Goal: Information Seeking & Learning: Learn about a topic

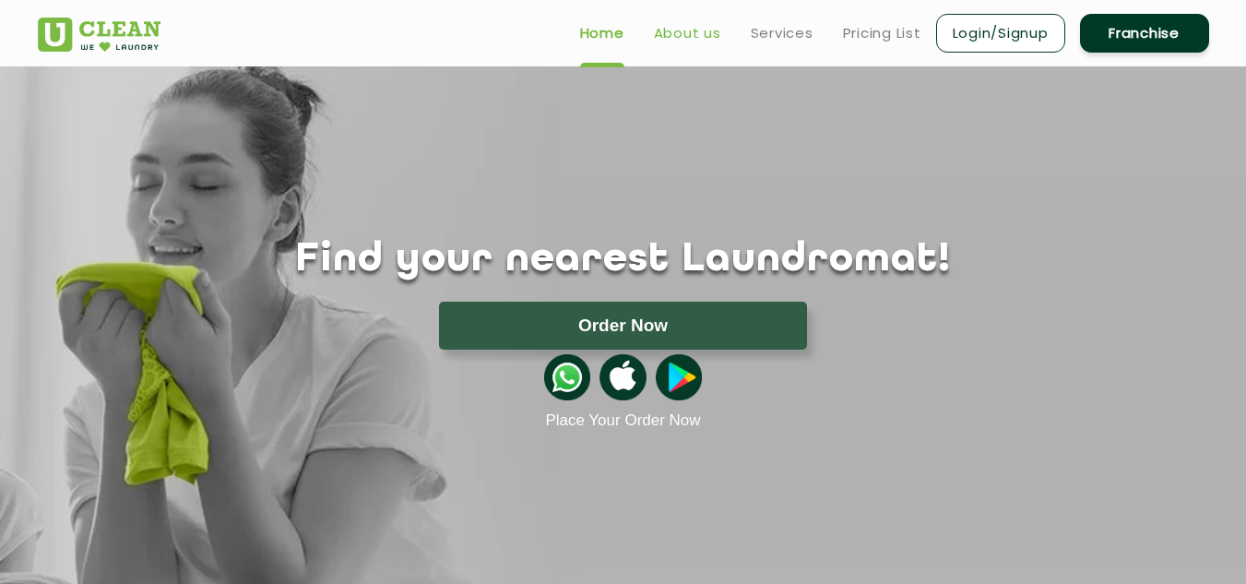
click at [701, 30] on link "About us" at bounding box center [687, 33] width 67 height 22
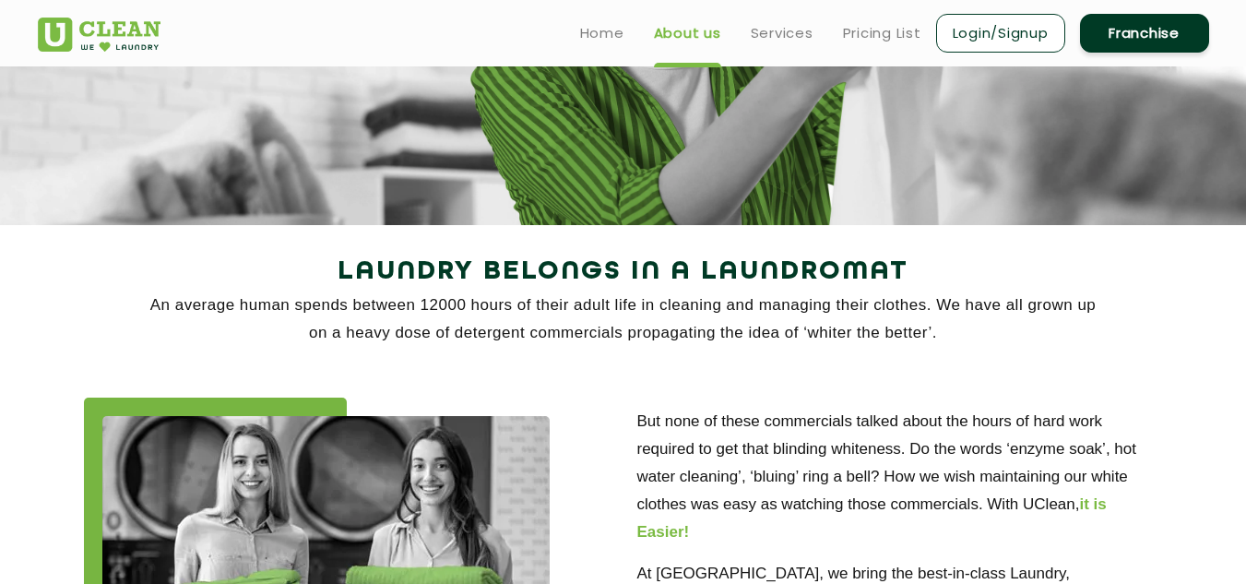
scroll to position [200, 0]
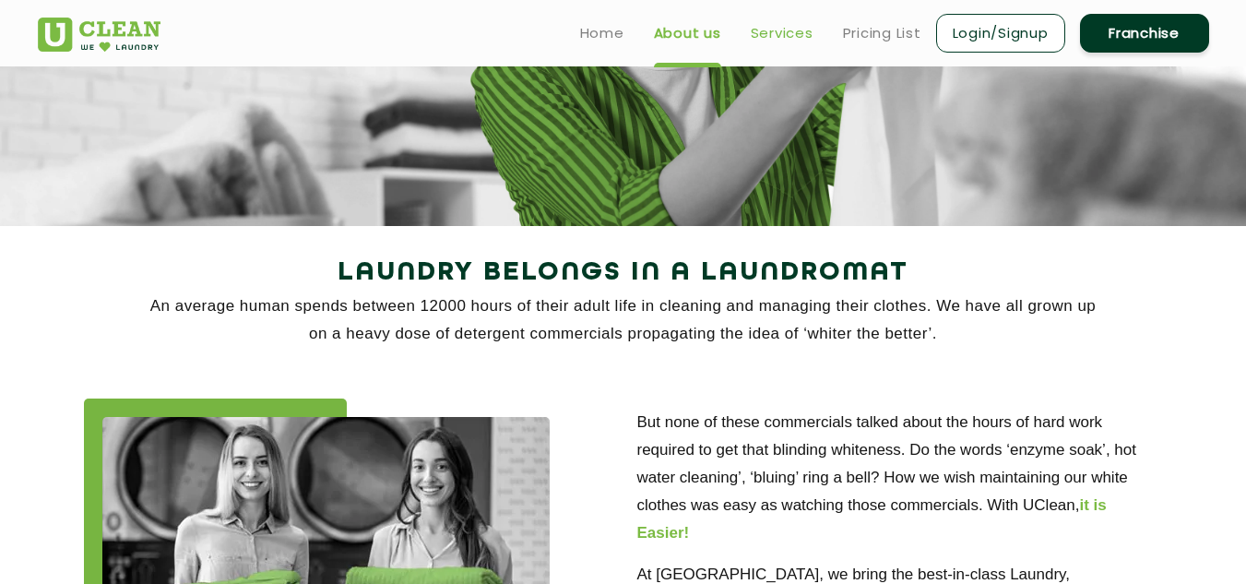
click at [785, 30] on link "Services" at bounding box center [782, 33] width 63 height 22
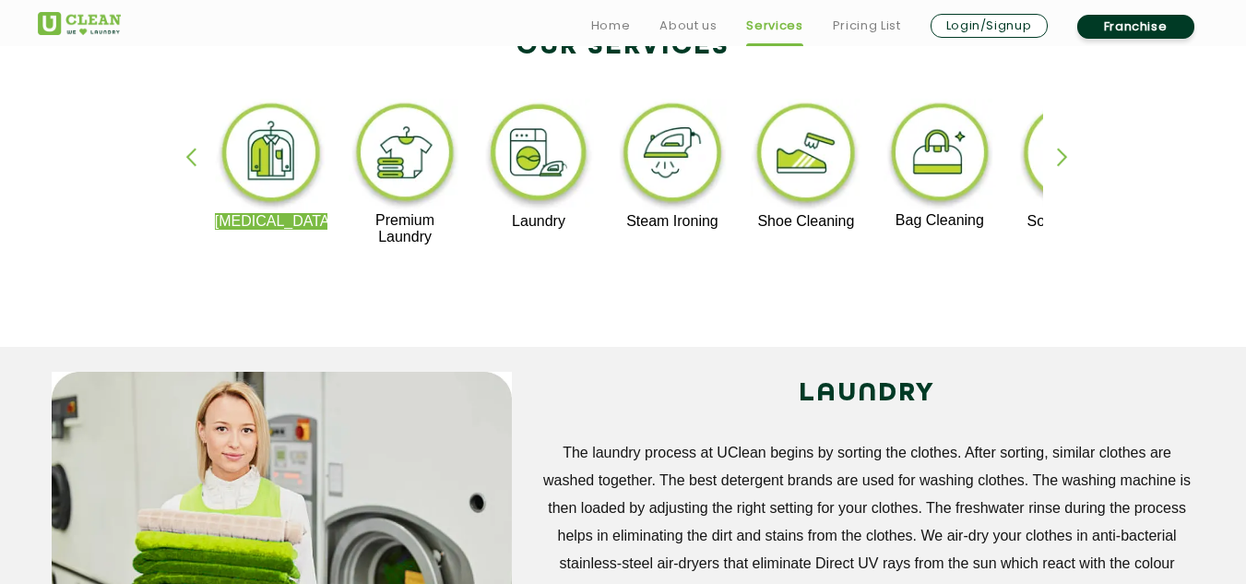
scroll to position [441, 0]
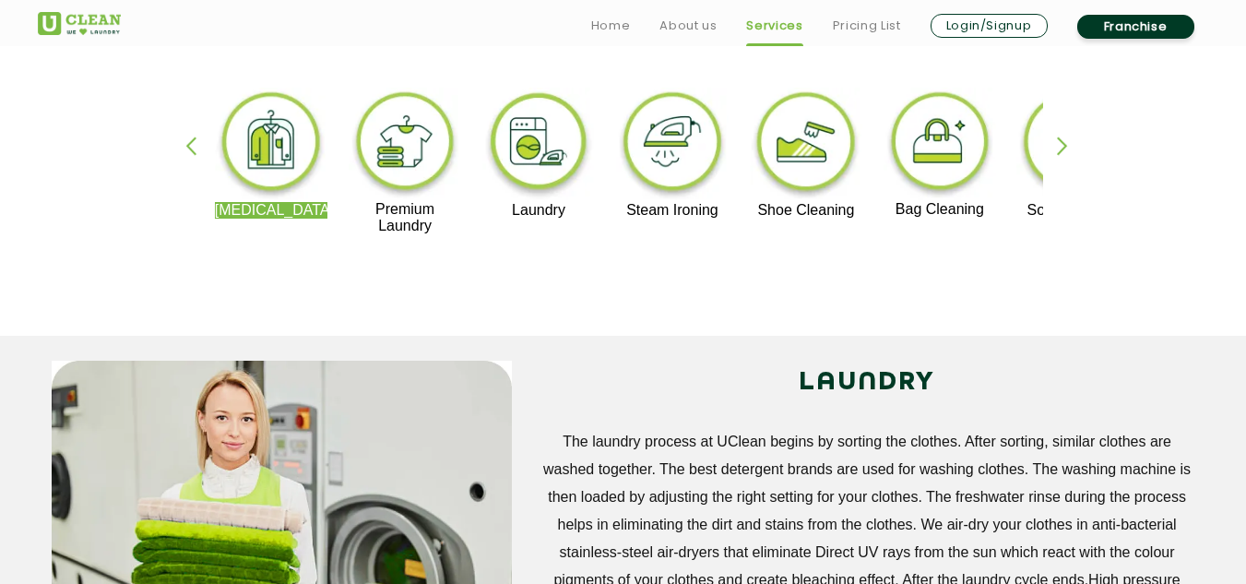
click at [1060, 144] on div "button" at bounding box center [1071, 161] width 28 height 51
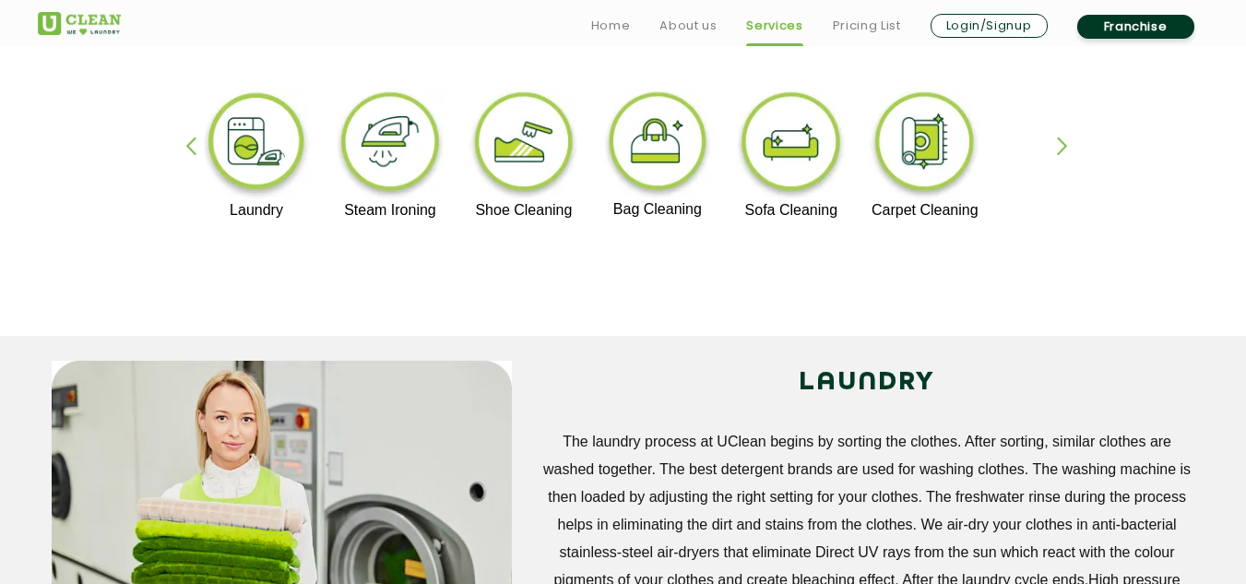
click at [1060, 144] on div "button" at bounding box center [1071, 161] width 28 height 51
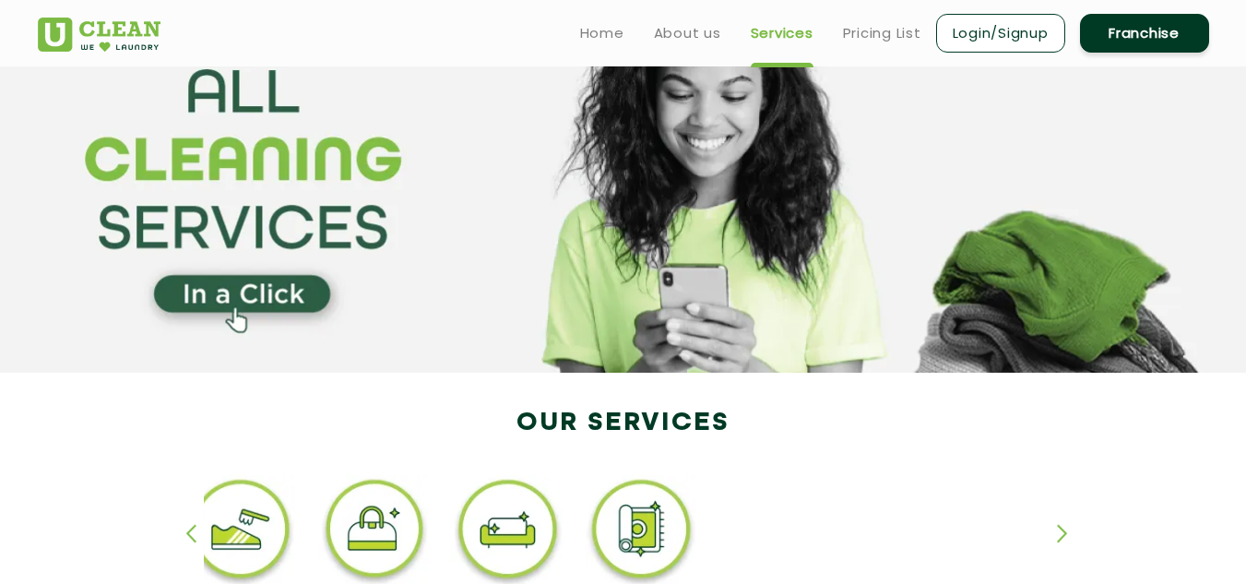
scroll to position [0, 0]
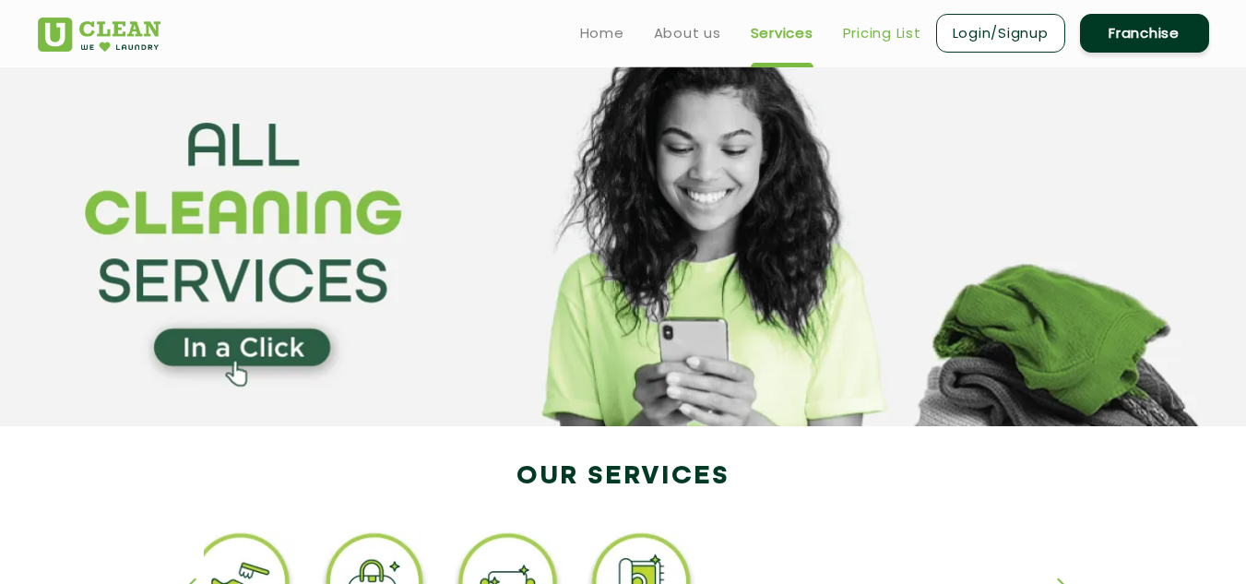
click at [864, 24] on link "Pricing List" at bounding box center [882, 33] width 78 height 22
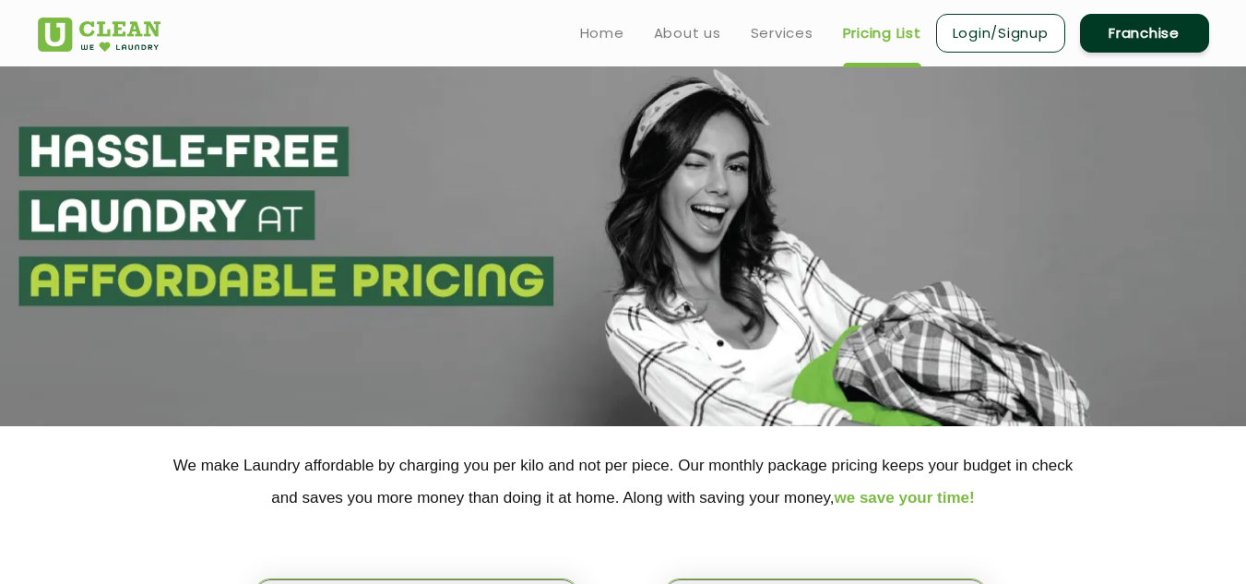
select select "0"
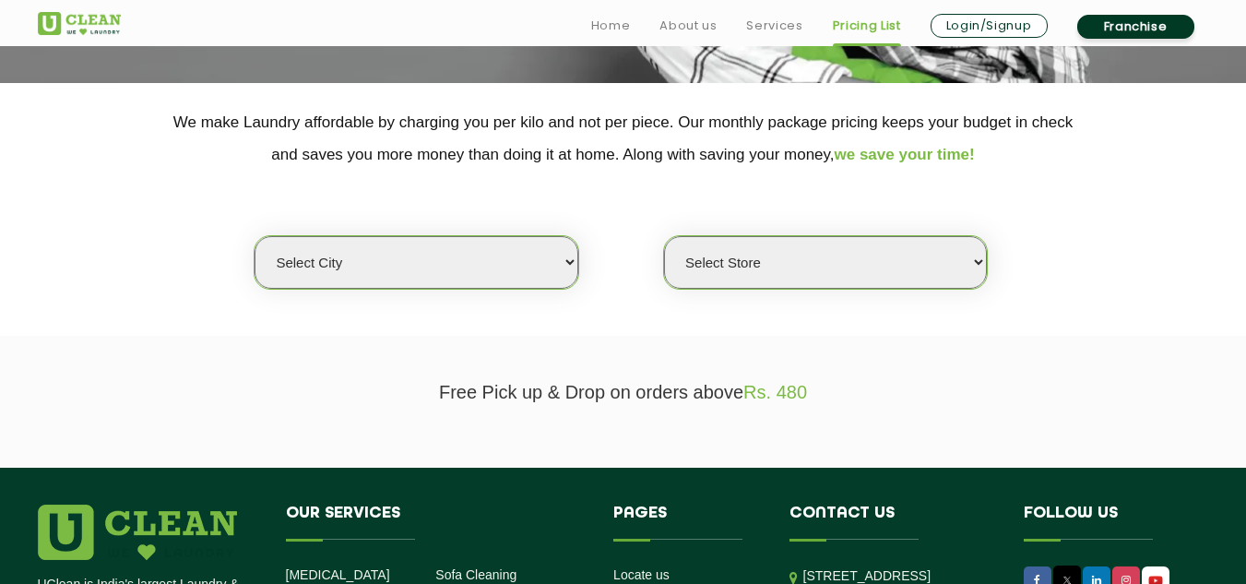
scroll to position [668, 0]
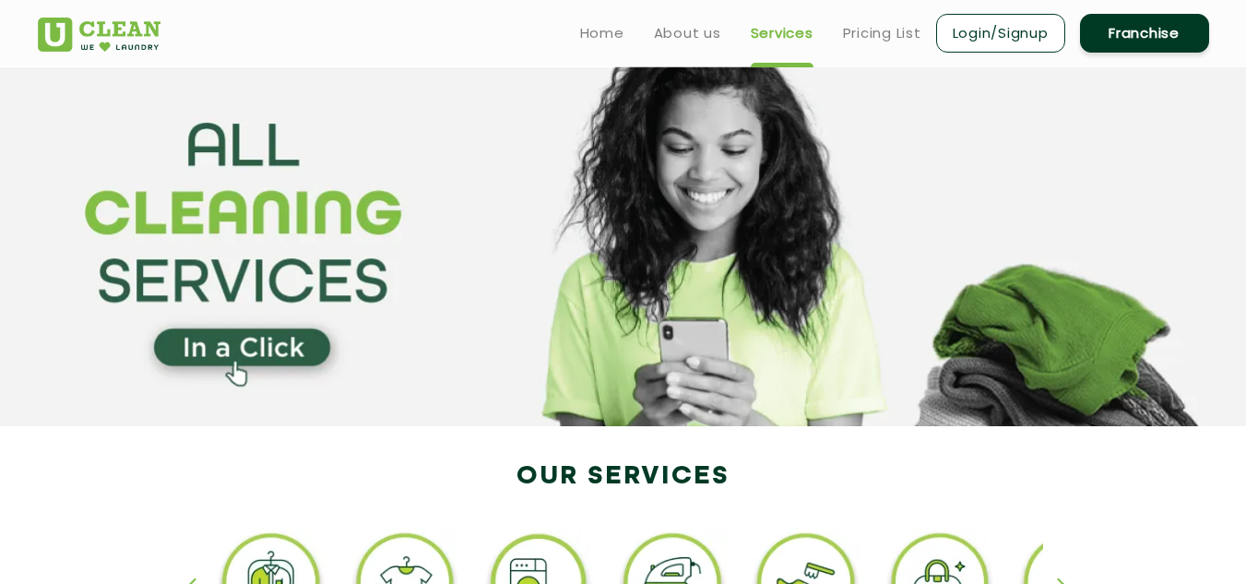
scroll to position [200, 0]
